Goal: Task Accomplishment & Management: Complete application form

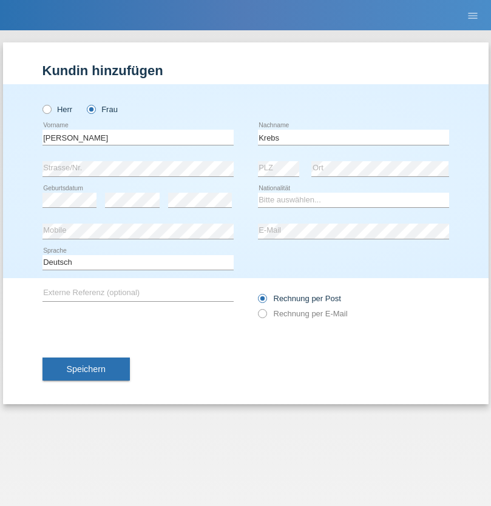
type input "Krebs"
select select "CH"
select select "en"
radio input "true"
click at [138, 137] on input "text" at bounding box center [137, 137] width 191 height 15
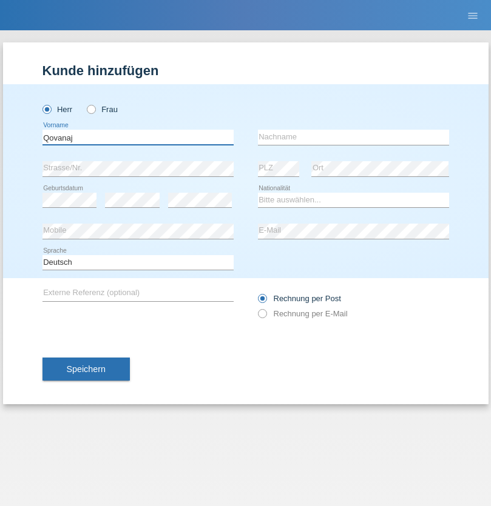
type input "Qovanaj"
click at [353, 137] on input "text" at bounding box center [353, 137] width 191 height 15
type input "Shaban"
select select "CH"
radio input "true"
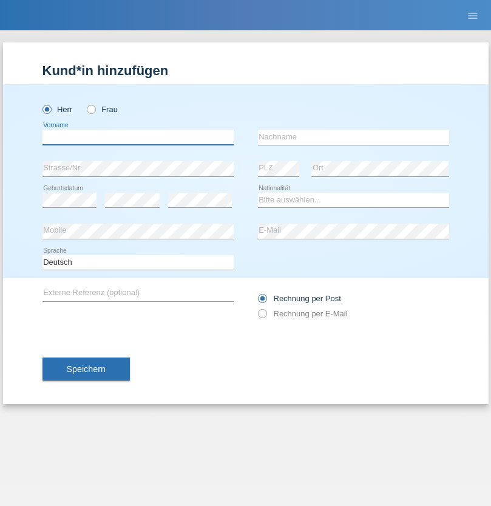
click at [138, 137] on input "text" at bounding box center [137, 137] width 191 height 15
type input "[PERSON_NAME]"
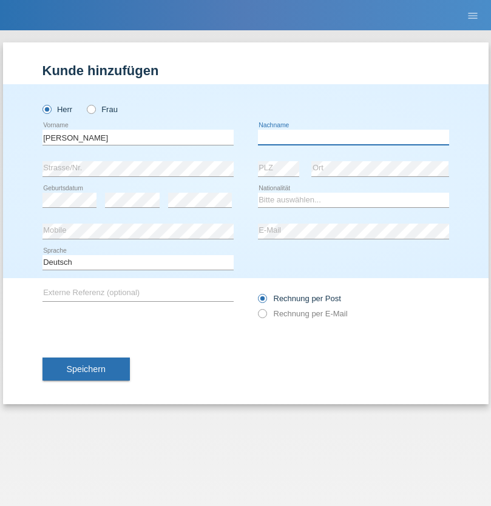
click at [353, 137] on input "text" at bounding box center [353, 137] width 191 height 15
type input "Durra"
select select "IT"
select select "C"
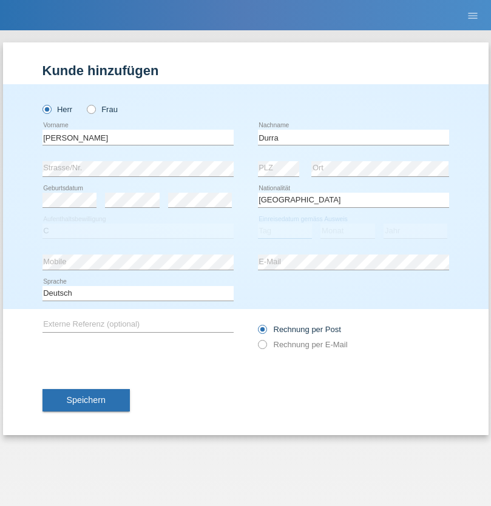
select select "24"
select select "04"
select select "2021"
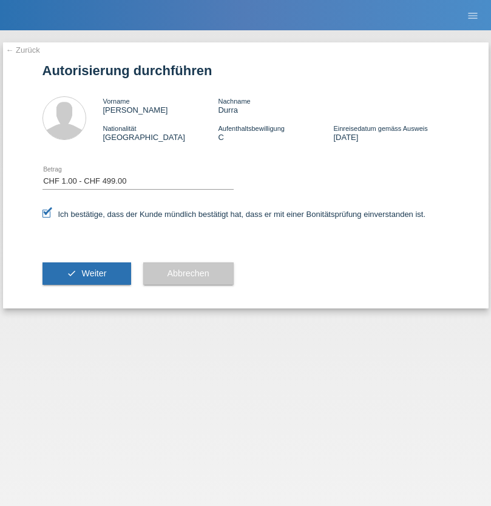
select select "1"
click at [86, 273] on span "Weiter" at bounding box center [93, 274] width 25 height 10
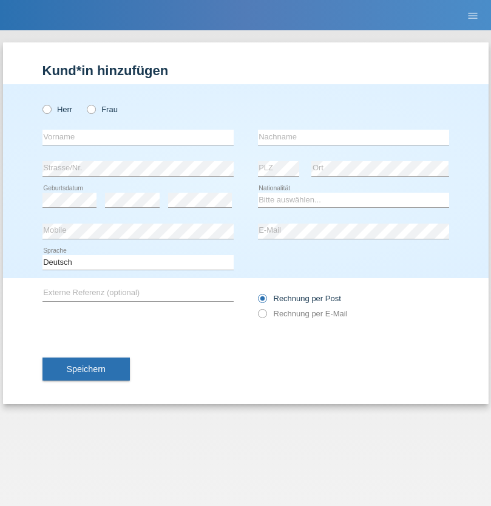
radio input "true"
click at [138, 137] on input "text" at bounding box center [137, 137] width 191 height 15
type input "Cristiano"
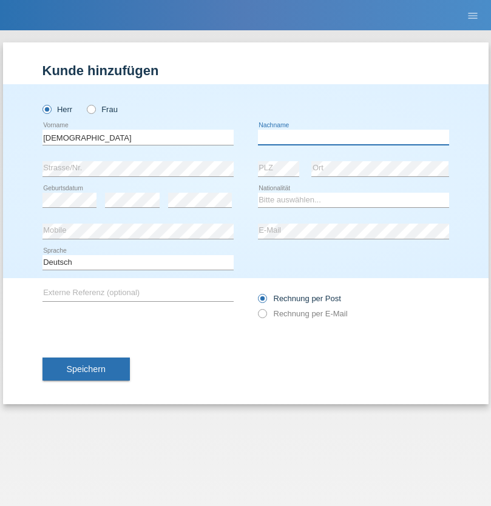
click at [353, 137] on input "text" at bounding box center [353, 137] width 191 height 15
type input "Freitas"
select select "PT"
select select "C"
select select "01"
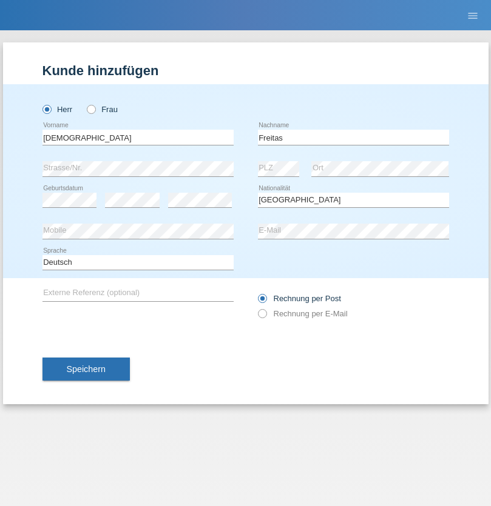
select select "01"
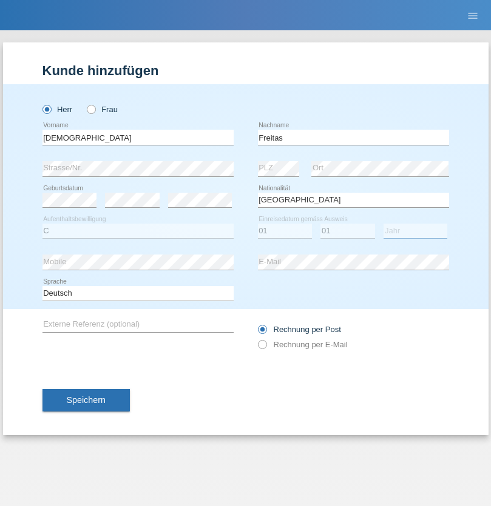
select select "2021"
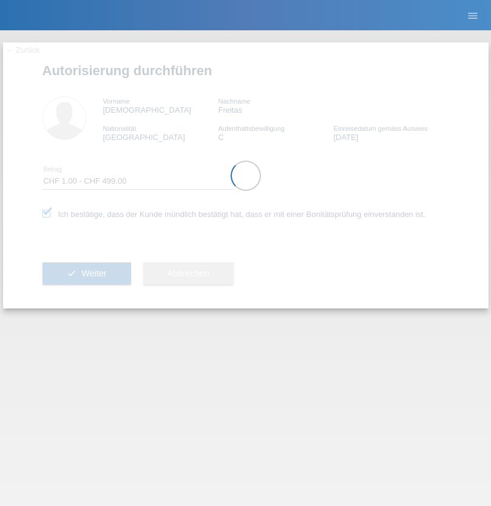
select select "1"
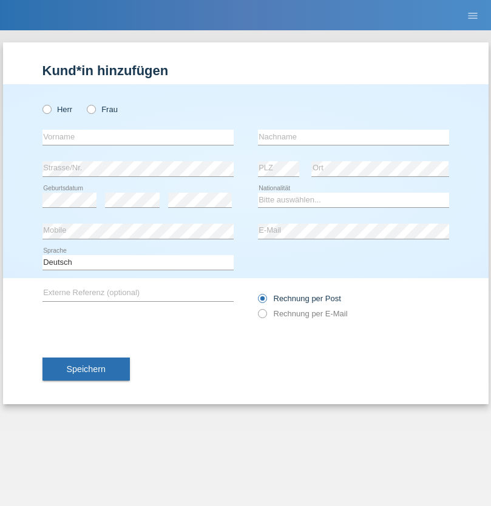
radio input "true"
click at [138, 137] on input "text" at bounding box center [137, 137] width 191 height 15
type input "Bilalli"
click at [353, 137] on input "text" at bounding box center [353, 137] width 191 height 15
type input "Milazim"
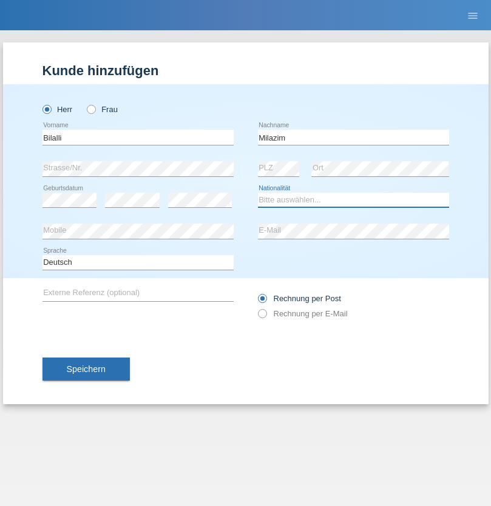
select select "XK"
select select "C"
select select "20"
select select "11"
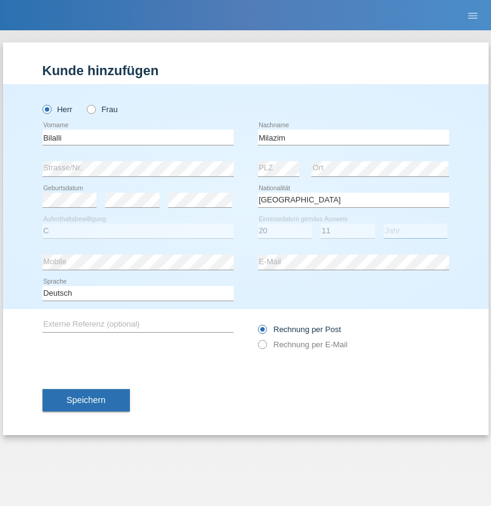
select select "1968"
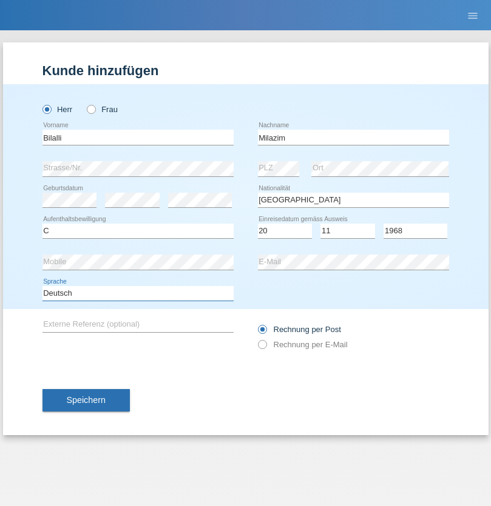
select select "en"
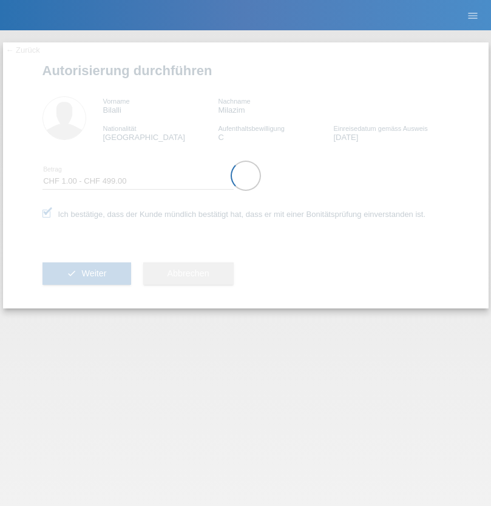
select select "1"
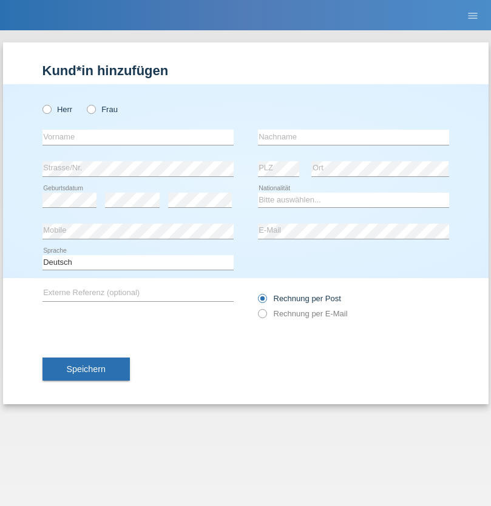
radio input "true"
click at [138, 137] on input "text" at bounding box center [137, 137] width 191 height 15
type input "[PERSON_NAME]"
click at [353, 137] on input "text" at bounding box center [353, 137] width 191 height 15
type input "Weinlein"
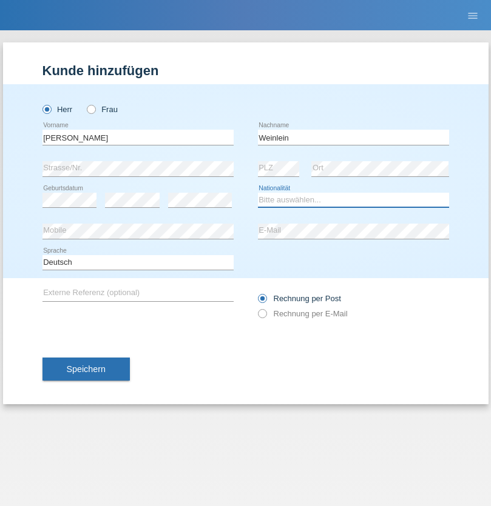
select select "CH"
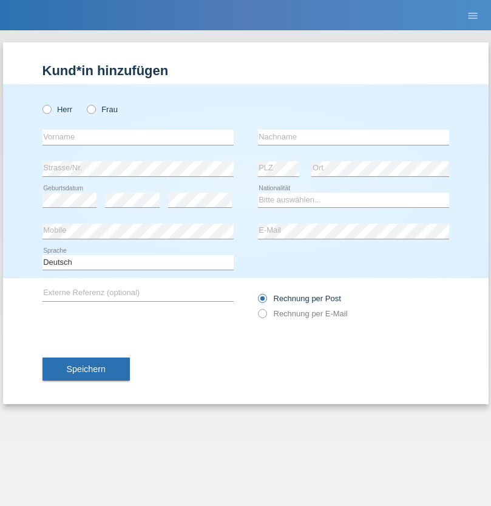
radio input "true"
click at [138, 137] on input "text" at bounding box center [137, 137] width 191 height 15
type input "Jashari lmeri"
click at [353, 137] on input "text" at bounding box center [353, 137] width 191 height 15
type input "Rabije"
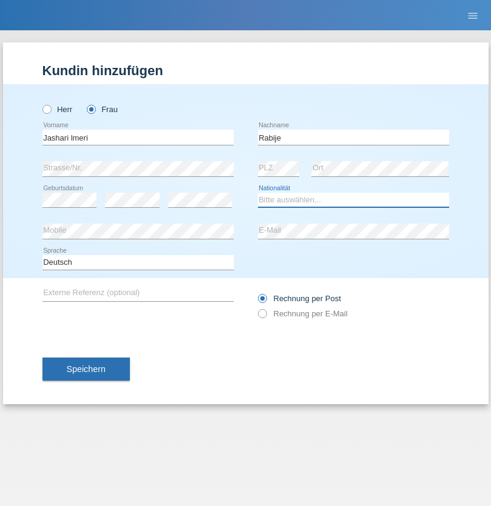
select select "CH"
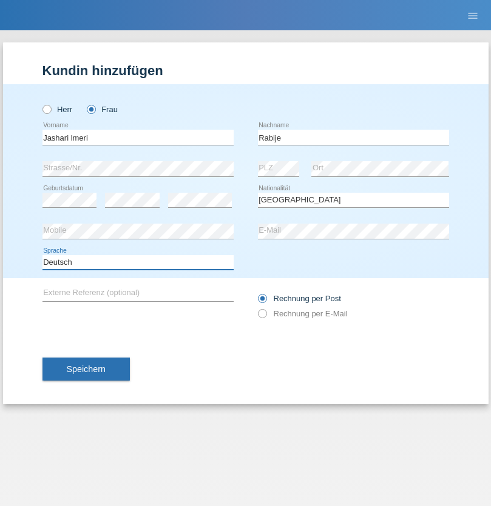
select select "en"
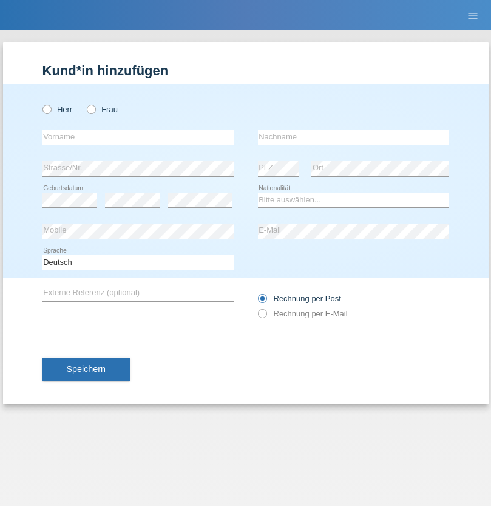
radio input "true"
click at [138, 137] on input "text" at bounding box center [137, 137] width 191 height 15
type input "firat"
click at [353, 137] on input "text" at bounding box center [353, 137] width 191 height 15
type input "kara"
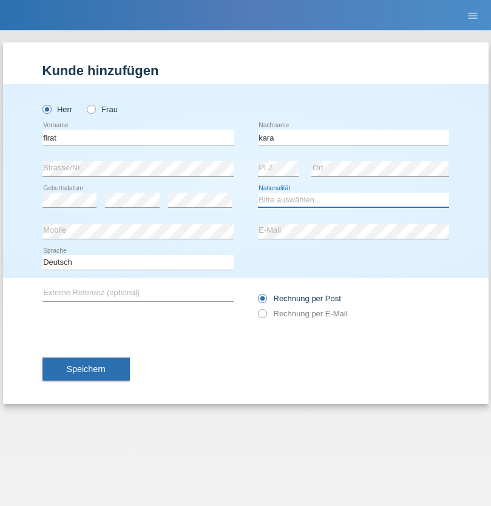
select select "CH"
radio input "true"
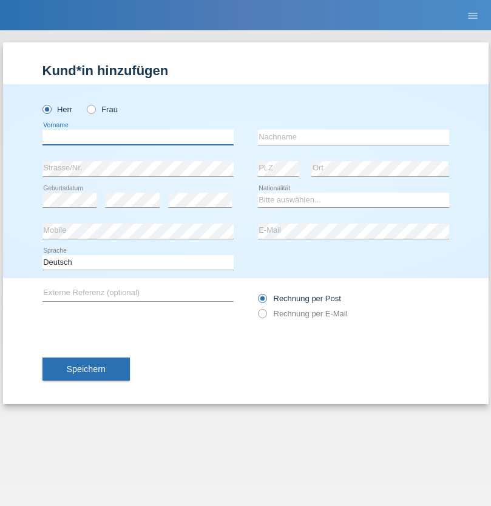
click at [138, 137] on input "text" at bounding box center [137, 137] width 191 height 15
type input "Gigov"
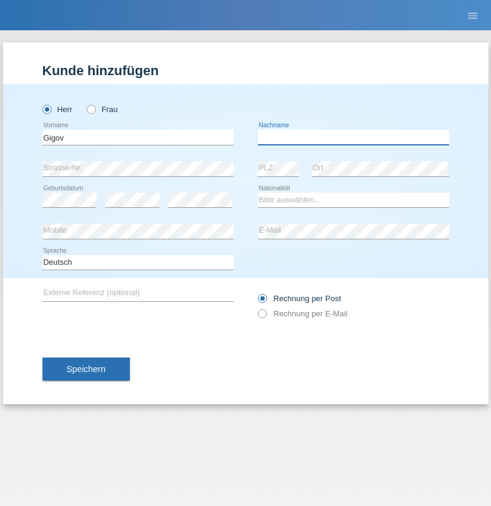
click at [353, 137] on input "text" at bounding box center [353, 137] width 191 height 15
type input "Zhan"
select select "BG"
select select "C"
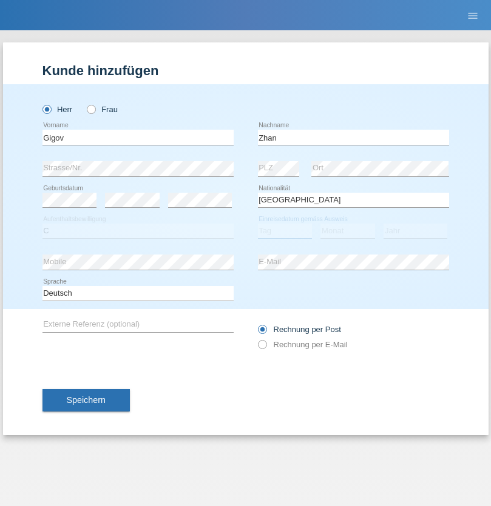
select select "23"
select select "10"
select select "2021"
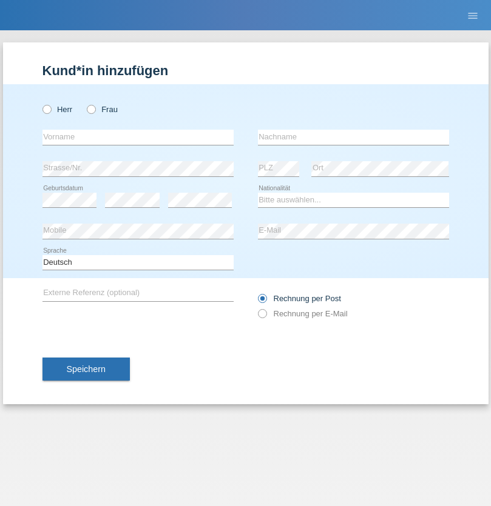
radio input "true"
click at [138, 137] on input "text" at bounding box center [137, 137] width 191 height 15
type input "Amand"
click at [353, 137] on input "text" at bounding box center [353, 137] width 191 height 15
type input "Pires"
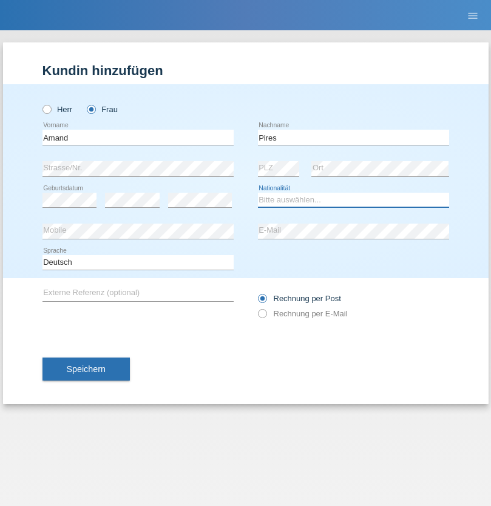
select select "CH"
radio input "true"
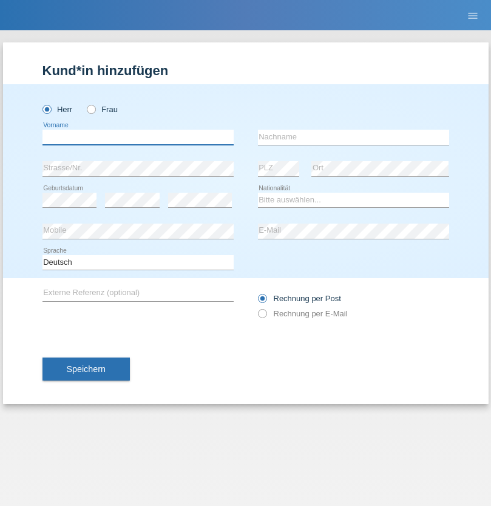
click at [138, 137] on input "text" at bounding box center [137, 137] width 191 height 15
type input "[PERSON_NAME]"
click at [353, 137] on input "text" at bounding box center [353, 137] width 191 height 15
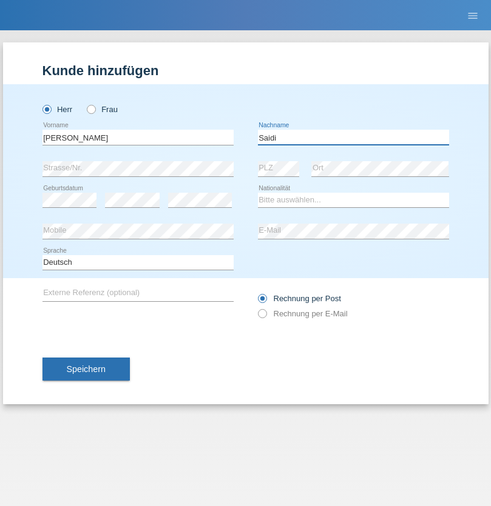
type input "Saidi"
select select "CH"
radio input "true"
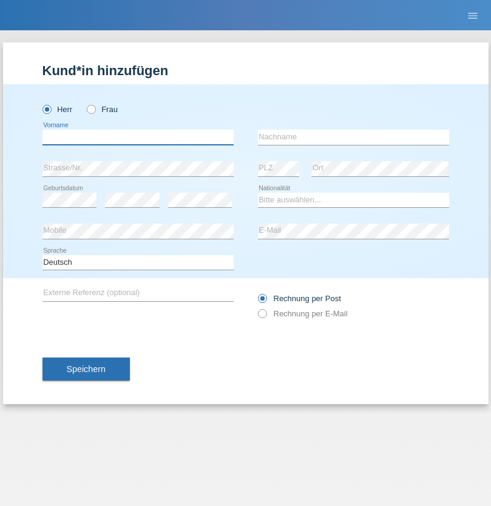
click at [138, 137] on input "text" at bounding box center [137, 137] width 191 height 15
type input "Matusa"
click at [353, 137] on input "text" at bounding box center [353, 137] width 191 height 15
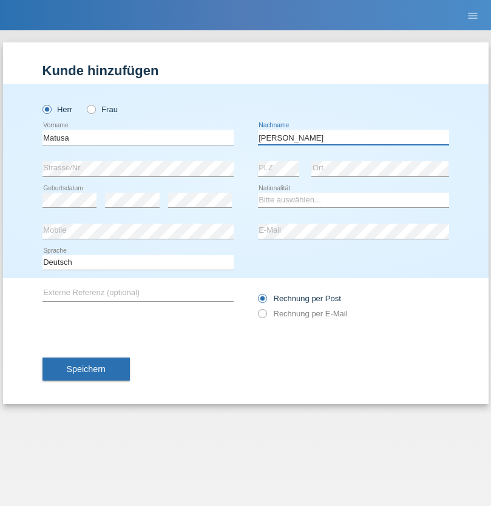
type input "[PERSON_NAME]"
select select "OM"
select select "C"
select select "01"
select select "06"
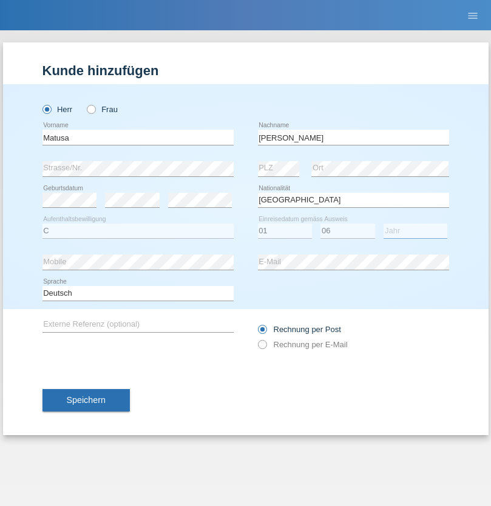
select select "2016"
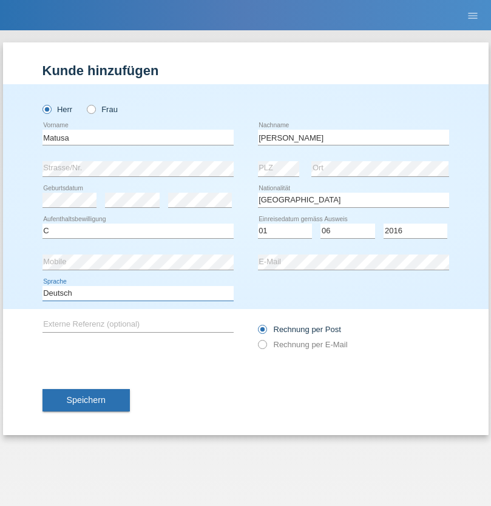
select select "en"
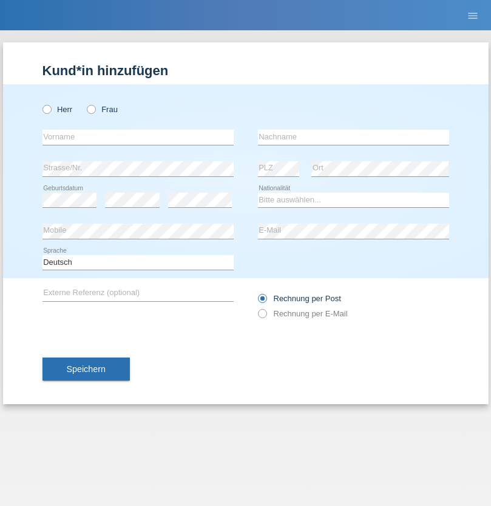
radio input "true"
click at [138, 137] on input "text" at bounding box center [137, 137] width 191 height 15
type input "Edinson Maurício"
click at [353, 137] on input "text" at bounding box center [353, 137] width 191 height 15
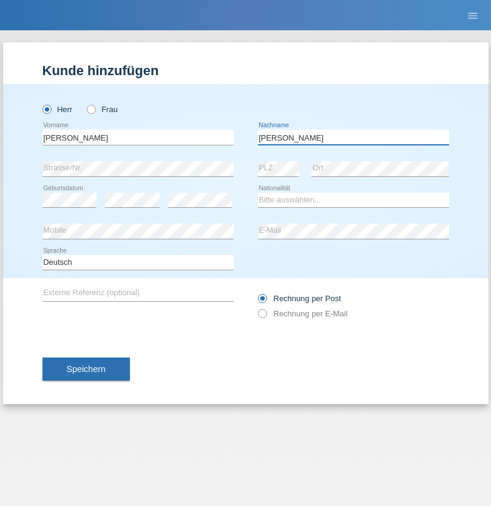
type input "Branquinho Alexander"
select select "PT"
select select "C"
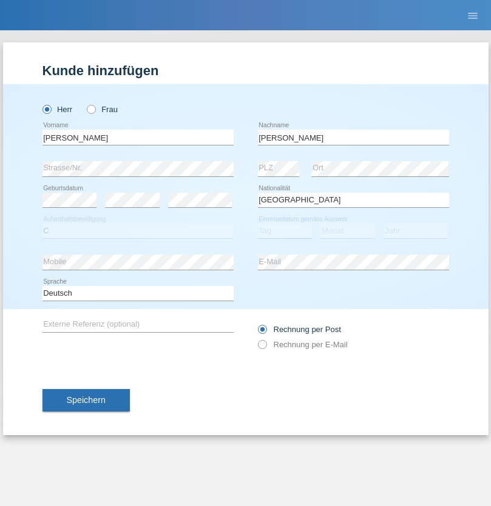
select select "23"
select select "08"
select select "2021"
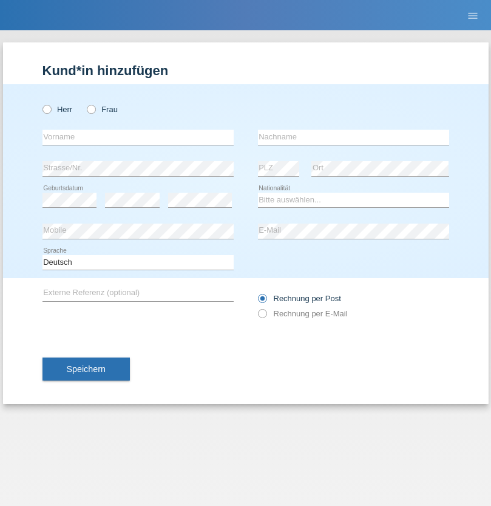
radio input "true"
click at [138, 137] on input "text" at bounding box center [137, 137] width 191 height 15
type input "[PERSON_NAME]"
click at [353, 137] on input "text" at bounding box center [353, 137] width 191 height 15
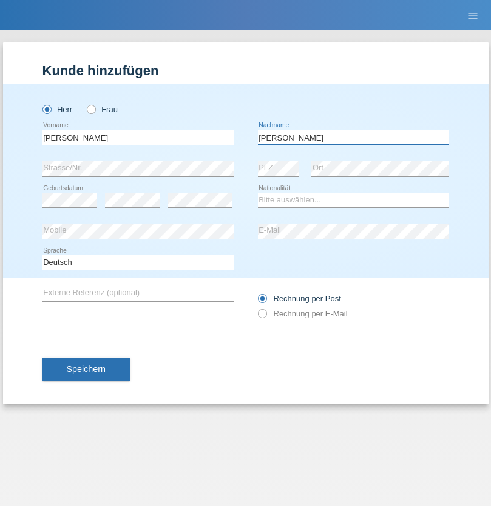
type input "[PERSON_NAME]"
select select "CH"
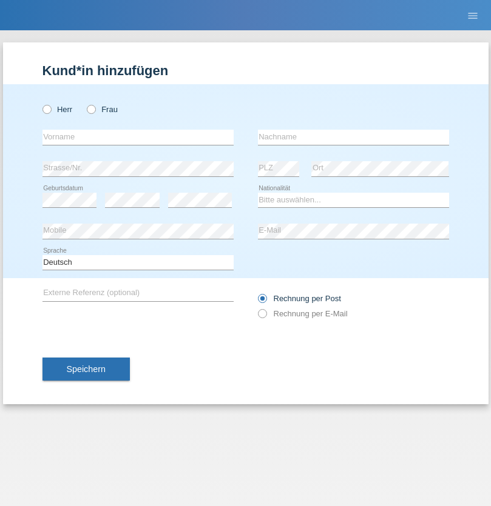
radio input "true"
click at [138, 137] on input "text" at bounding box center [137, 137] width 191 height 15
type input "Szilvia"
click at [353, 137] on input "text" at bounding box center [353, 137] width 191 height 15
type input "Olakh"
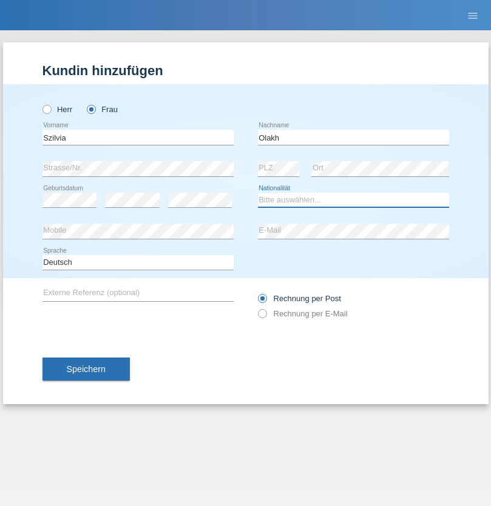
select select "UA"
select select "C"
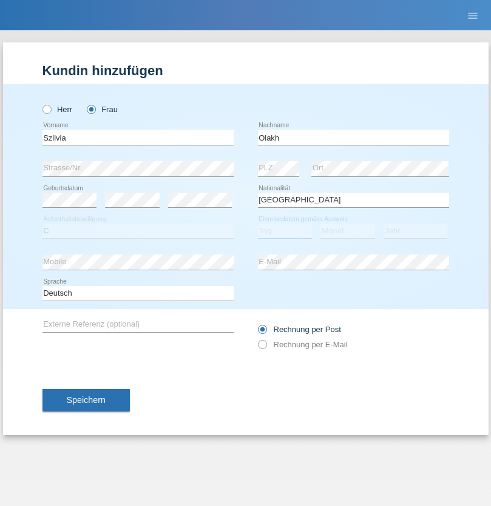
select select "14"
select select "09"
select select "2021"
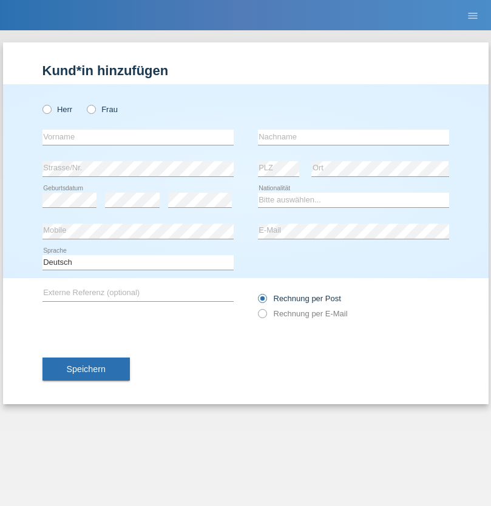
radio input "true"
click at [138, 137] on input "text" at bounding box center [137, 137] width 191 height 15
type input "Asrit"
click at [353, 137] on input "text" at bounding box center [353, 137] width 191 height 15
type input "Kupa"
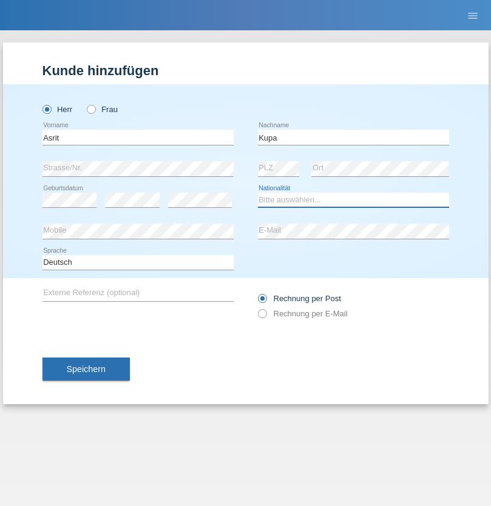
select select "MK"
select select "C"
select select "27"
select select "05"
radio input "true"
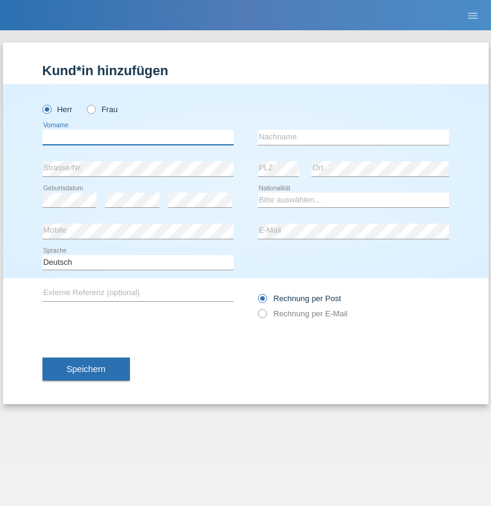
click at [138, 137] on input "text" at bounding box center [137, 137] width 191 height 15
type input "[PERSON_NAME]"
click at [353, 137] on input "text" at bounding box center [353, 137] width 191 height 15
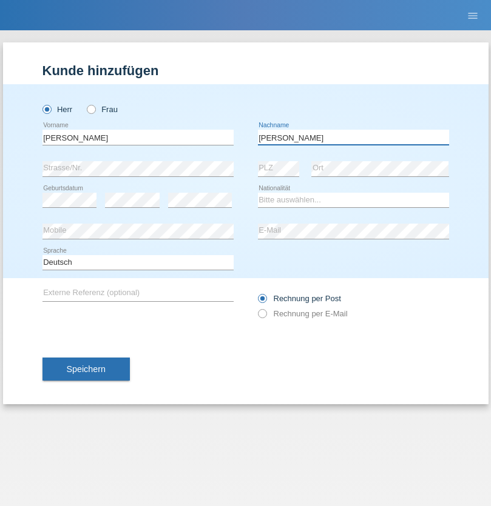
type input "[PERSON_NAME]"
select select "SY"
select select "C"
select select "14"
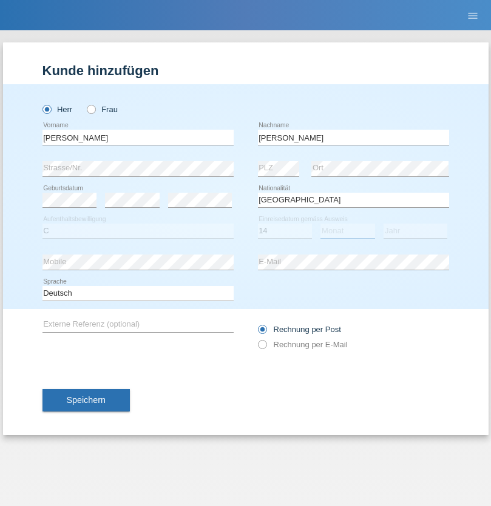
select select "09"
select select "2021"
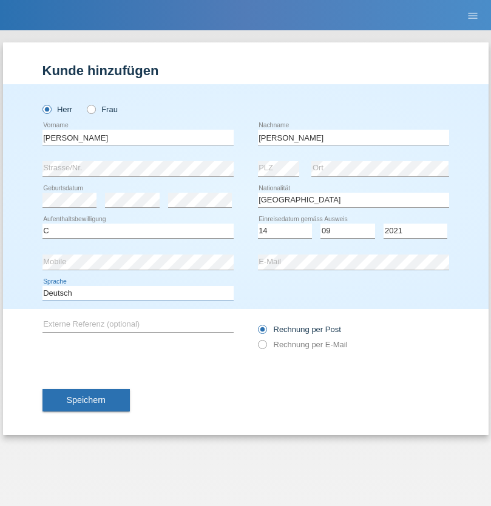
select select "en"
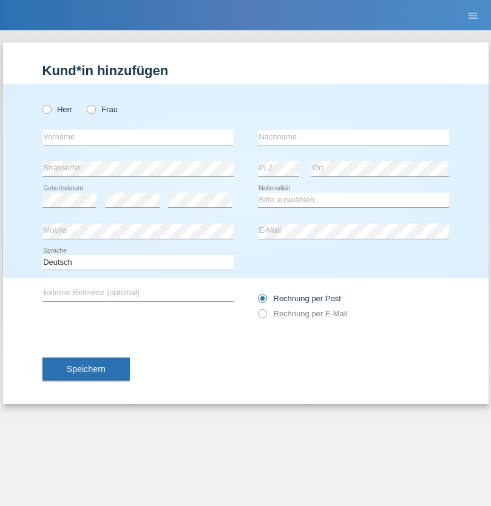
radio input "true"
select select "CH"
radio input "true"
click at [138, 137] on input "text" at bounding box center [137, 137] width 191 height 15
type input "[PERSON_NAME]"
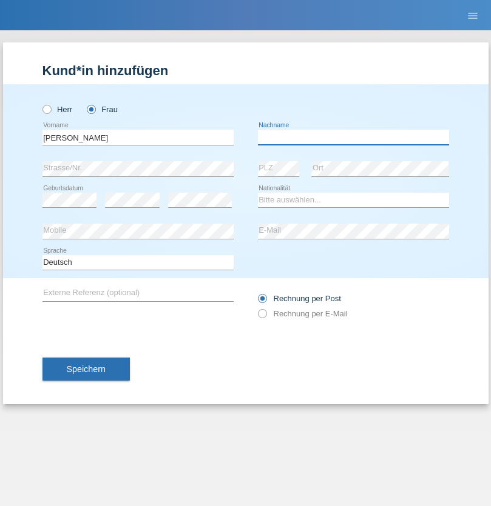
click at [353, 137] on input "text" at bounding box center [353, 137] width 191 height 15
type input "Bacic"
select select "CH"
